Goal: Obtain resource: Obtain resource

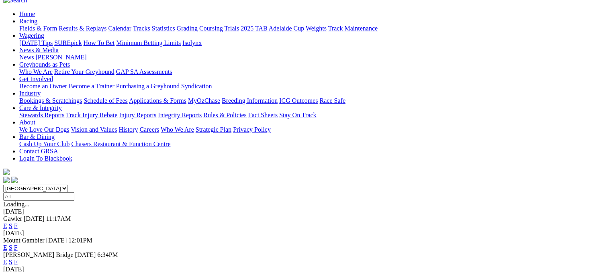
scroll to position [128, 0]
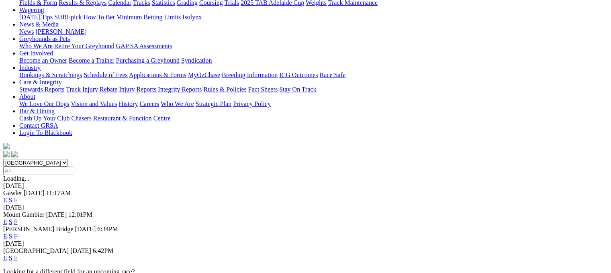
click at [18, 218] on link "F" at bounding box center [16, 221] width 4 height 7
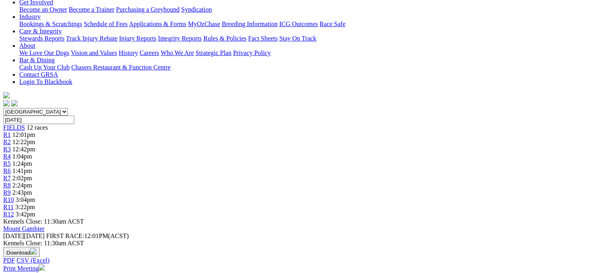
scroll to position [209, 0]
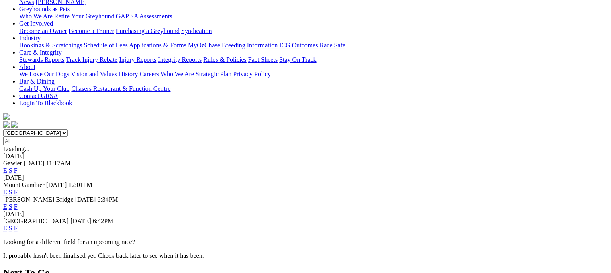
scroll to position [161, 0]
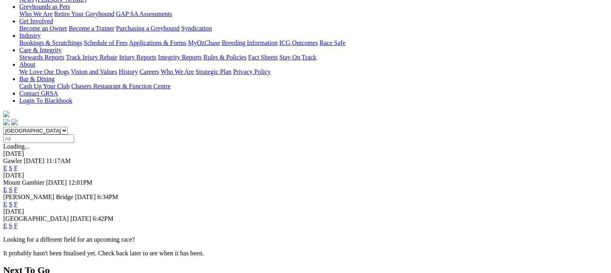
click at [18, 222] on link "F" at bounding box center [16, 225] width 4 height 7
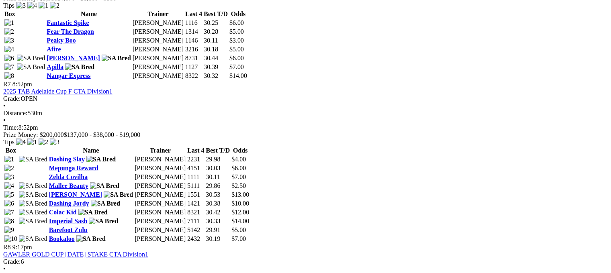
scroll to position [1253, 0]
